Goal: Check status: Check status

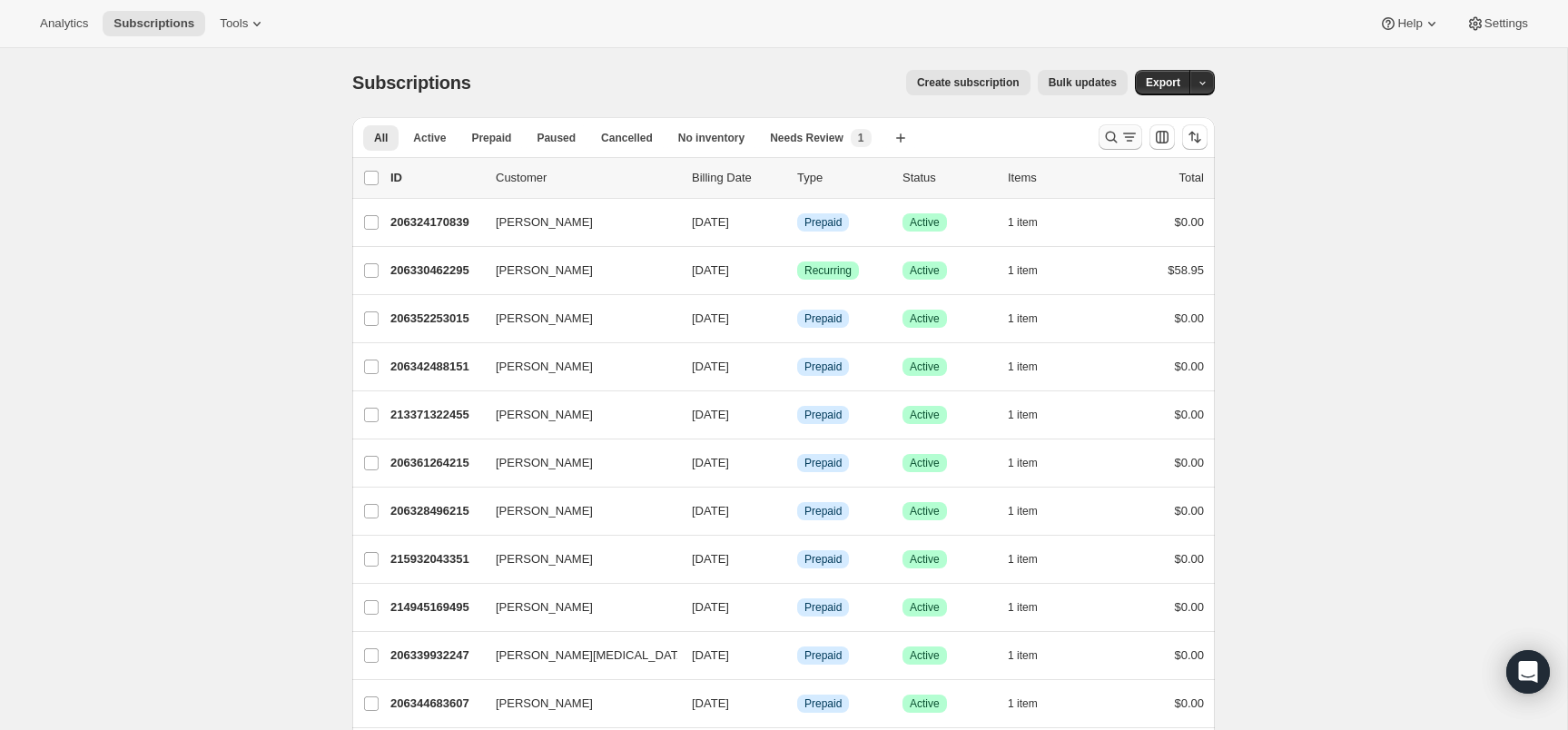
click at [1113, 143] on icon "Search and filter results" at bounding box center [1112, 137] width 18 height 18
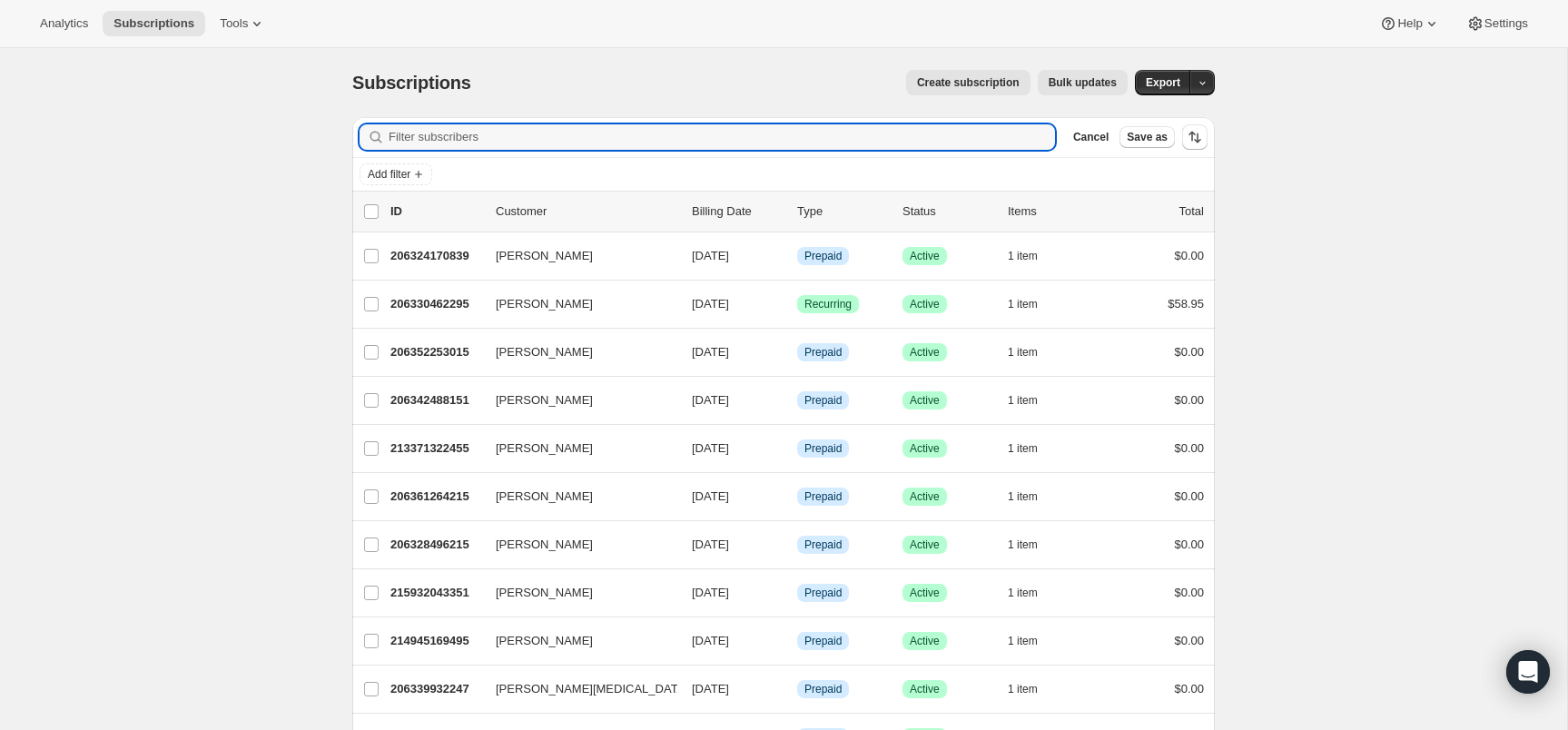
type input "[EMAIL_ADDRESS][DOMAIN_NAME]"
click at [1113, 143] on button "Cancel" at bounding box center [1091, 137] width 50 height 22
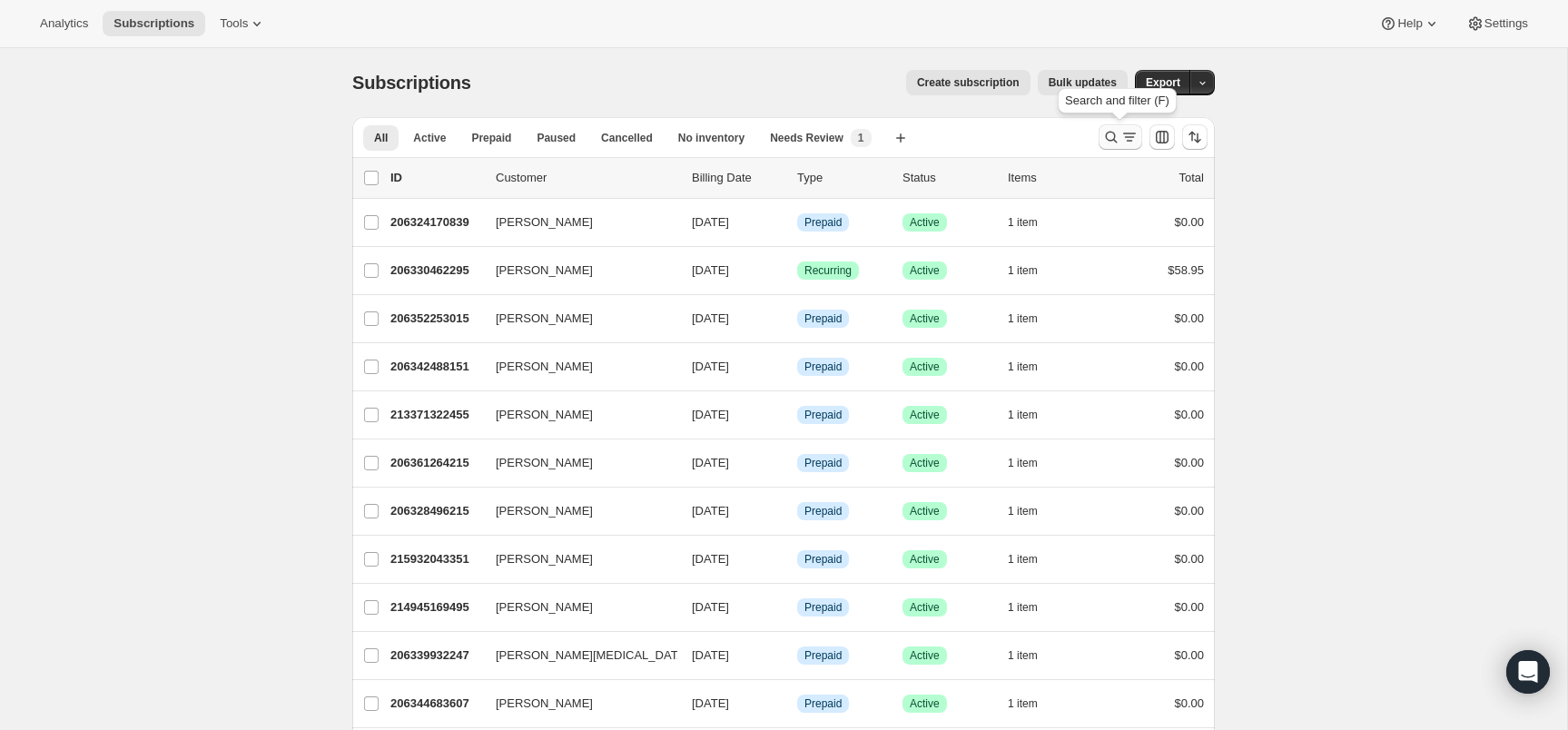
click at [1113, 143] on icon "Search and filter results" at bounding box center [1112, 137] width 18 height 18
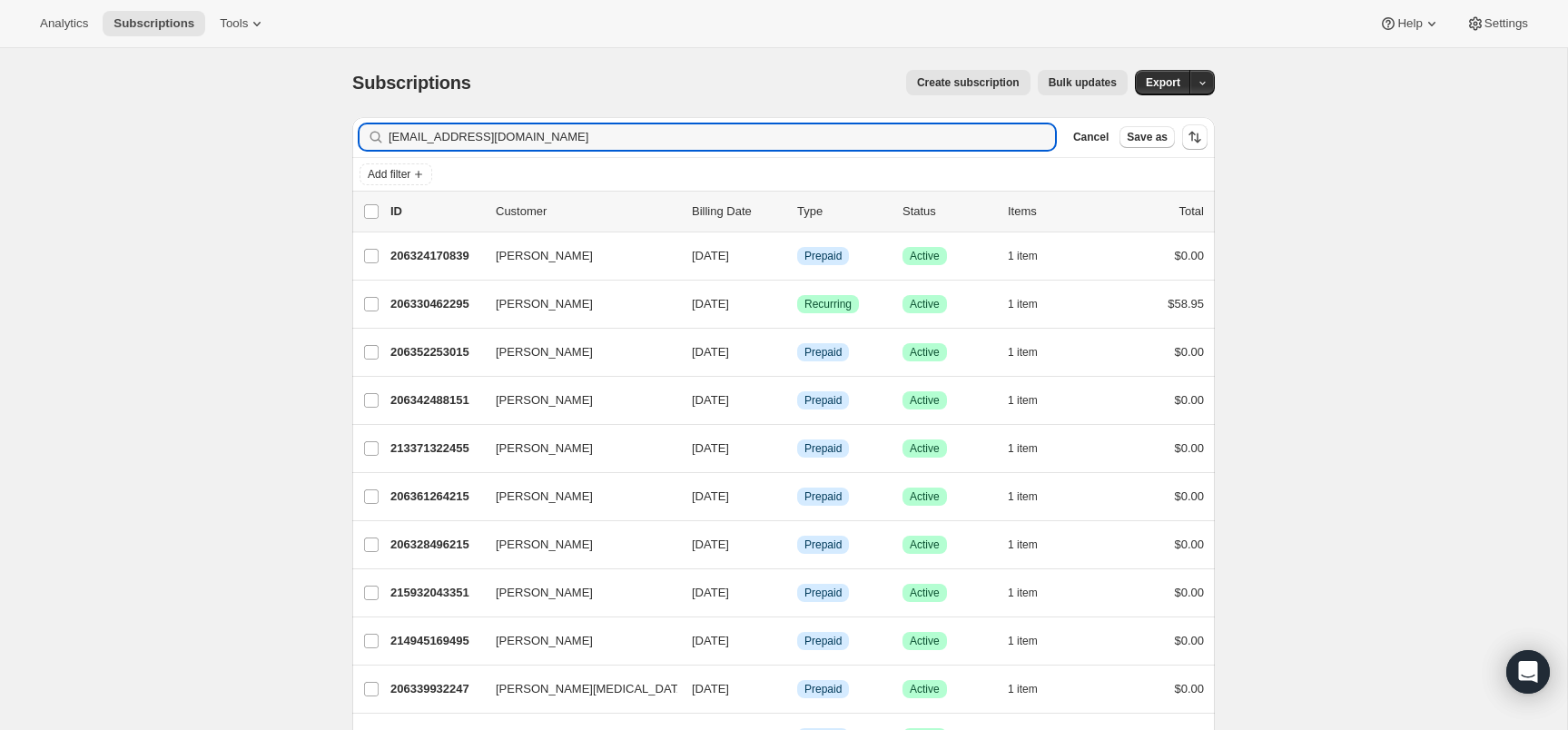
type input "[EMAIL_ADDRESS][DOMAIN_NAME]"
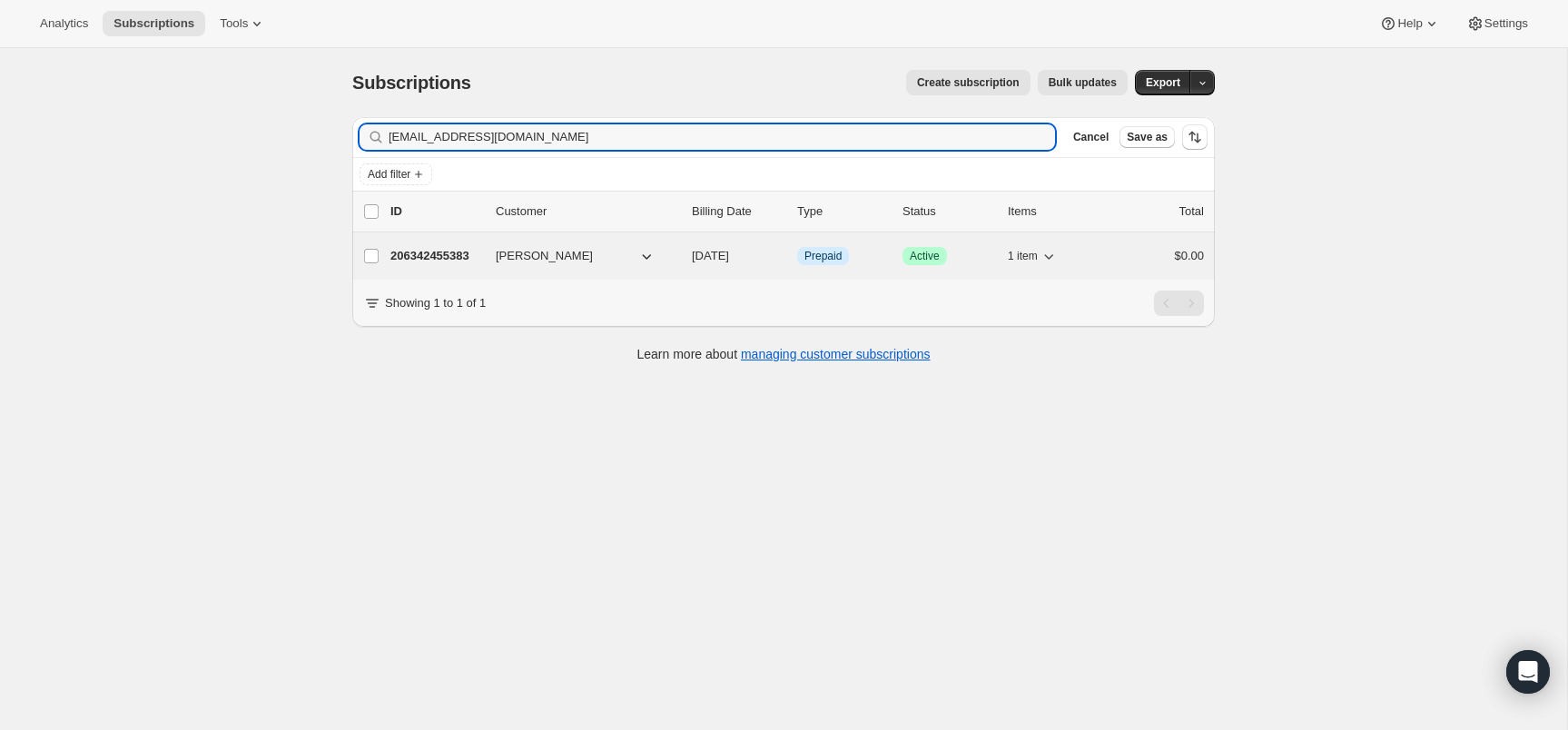
click at [475, 265] on div "206342455383 [PERSON_NAME] [DATE] Info Prepaid Success Active 1 item $0.00" at bounding box center [797, 256] width 814 height 26
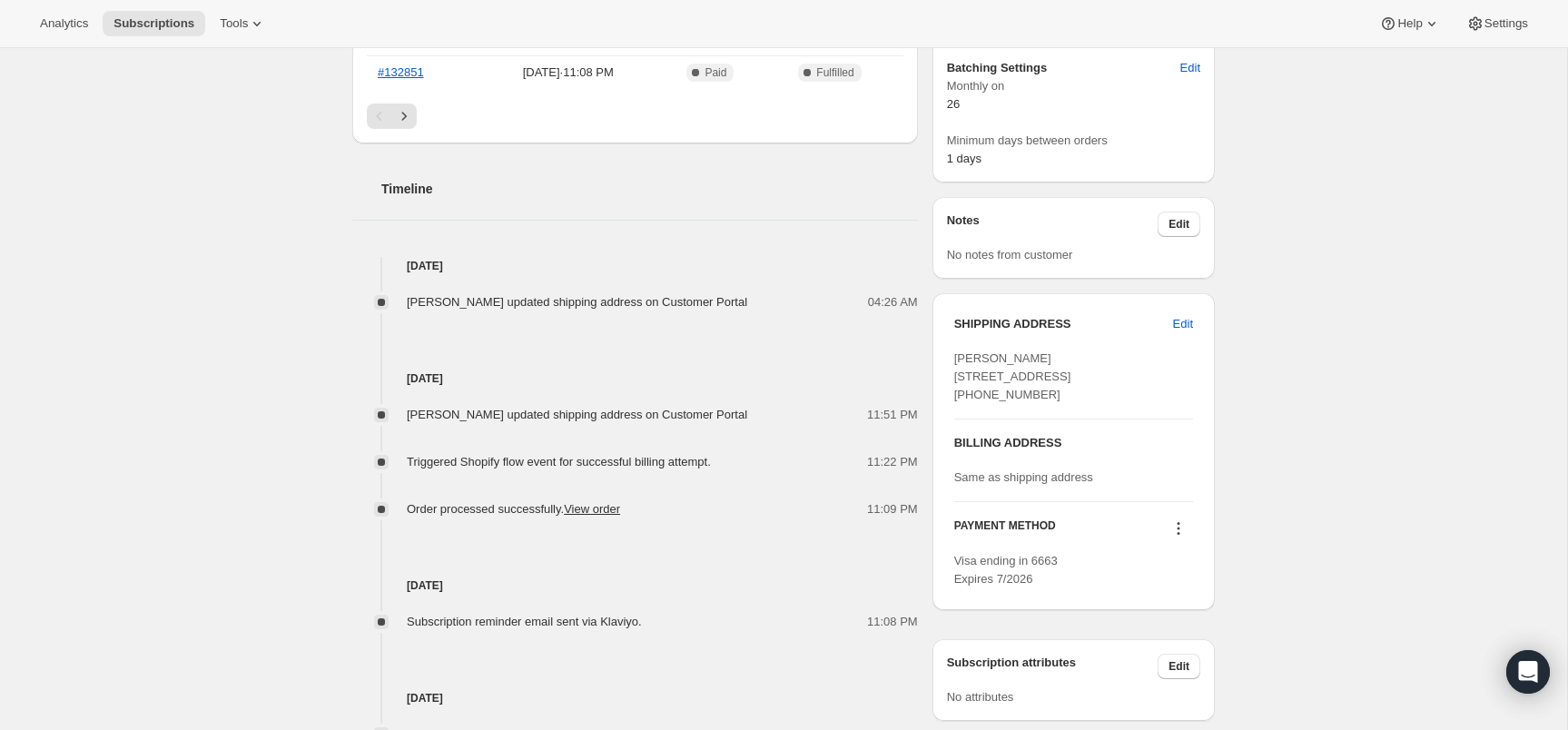
scroll to position [596, 0]
